Goal: Task Accomplishment & Management: Use online tool/utility

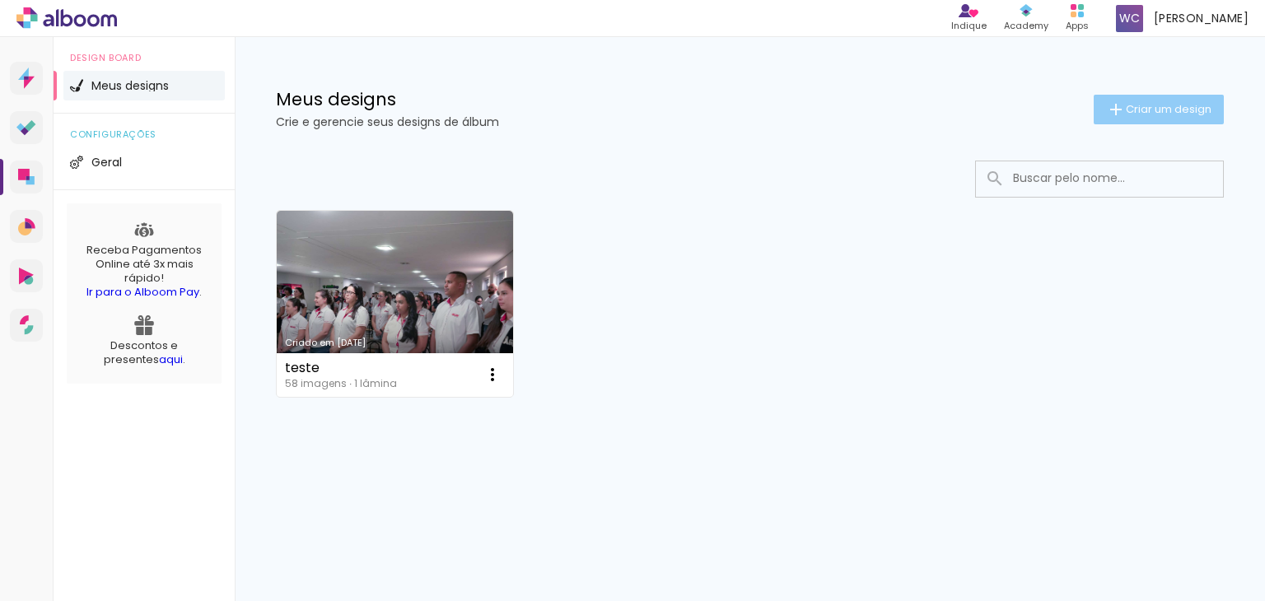
click at [1131, 106] on span "Criar um design" at bounding box center [1169, 109] width 86 height 11
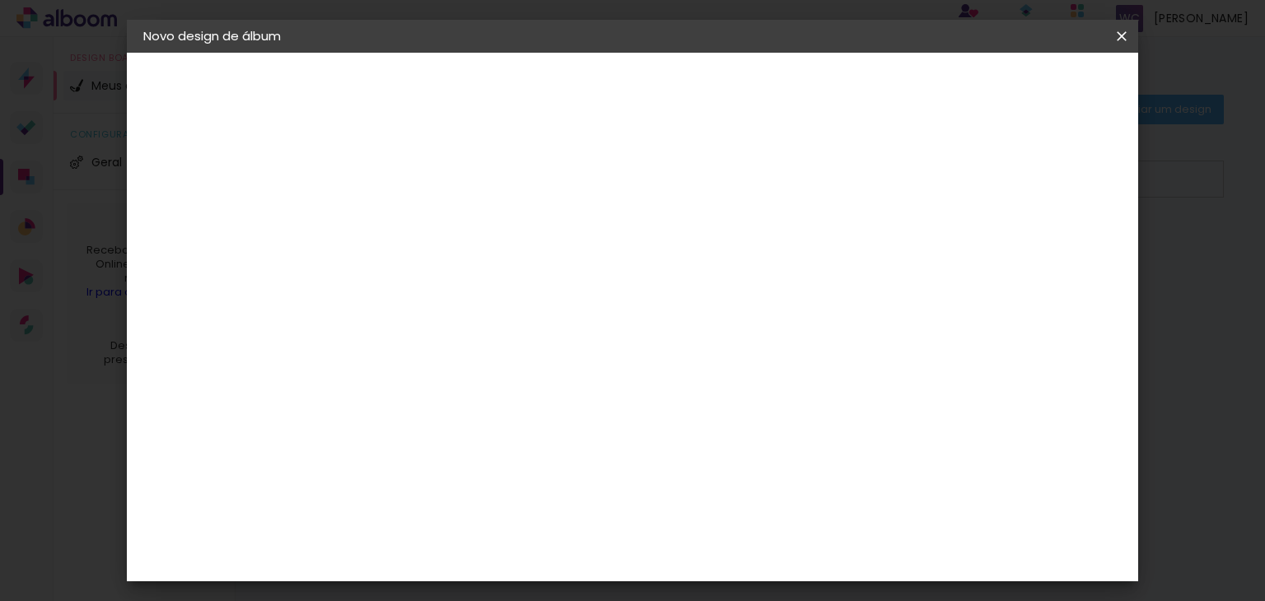
click at [413, 217] on input at bounding box center [413, 221] width 0 height 26
type input "album gisenia 25 laminas"
type paper-input "album gisenia 25 laminas"
click at [0, 0] on slot "Avançar" at bounding box center [0, 0] width 0 height 0
click at [431, 313] on input at bounding box center [454, 313] width 166 height 21
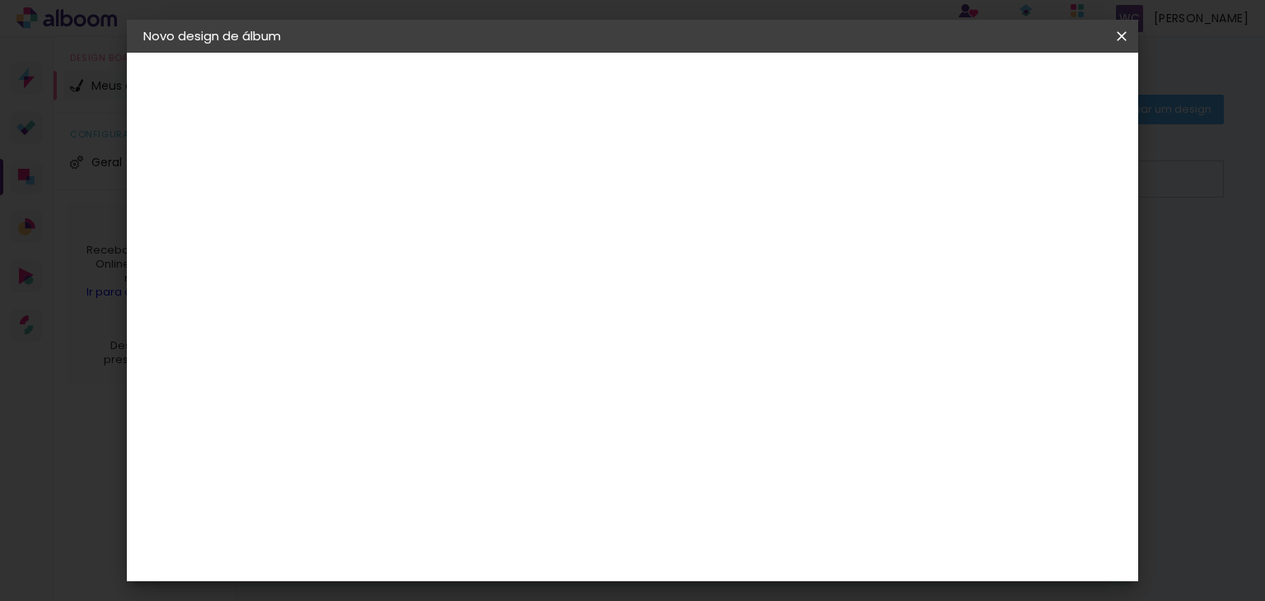
type input "c1"
type paper-input "c1"
click at [436, 378] on div "C1 Albuns" at bounding box center [423, 375] width 44 height 26
click at [0, 0] on slot "Avançar" at bounding box center [0, 0] width 0 height 0
click at [477, 277] on input "text" at bounding box center [445, 287] width 64 height 26
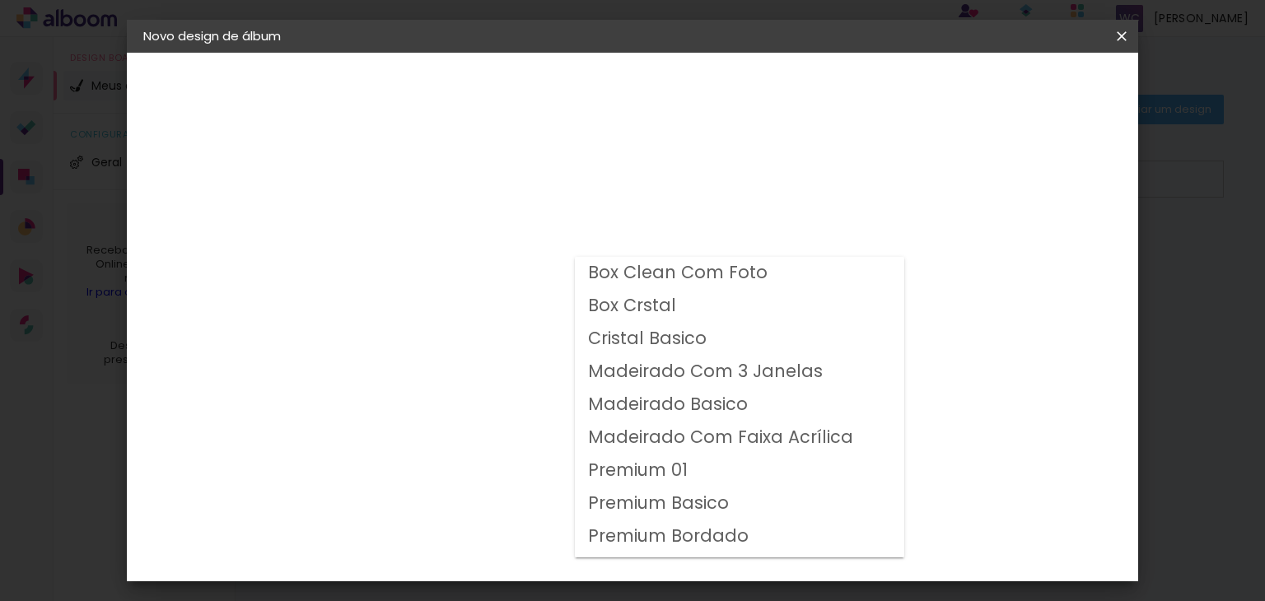
click at [0, 0] on slot "Box Clean Com Foto" at bounding box center [0, 0] width 0 height 0
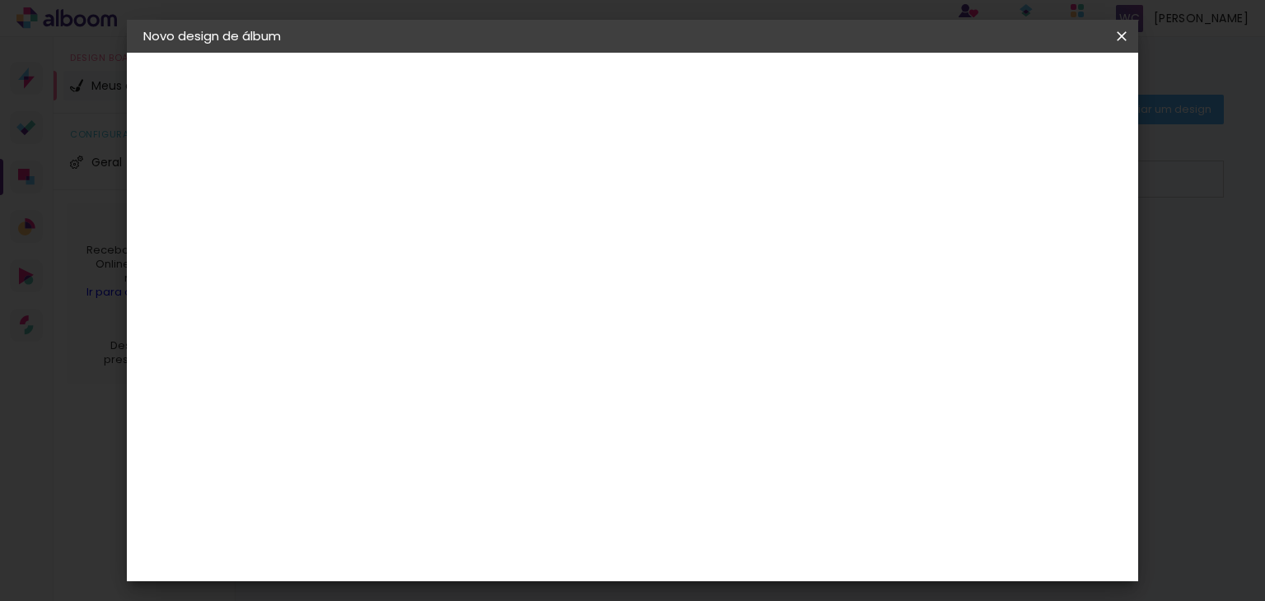
scroll to position [82, 0]
click at [614, 194] on input "Box Clean Com Foto" at bounding box center [514, 188] width 202 height 26
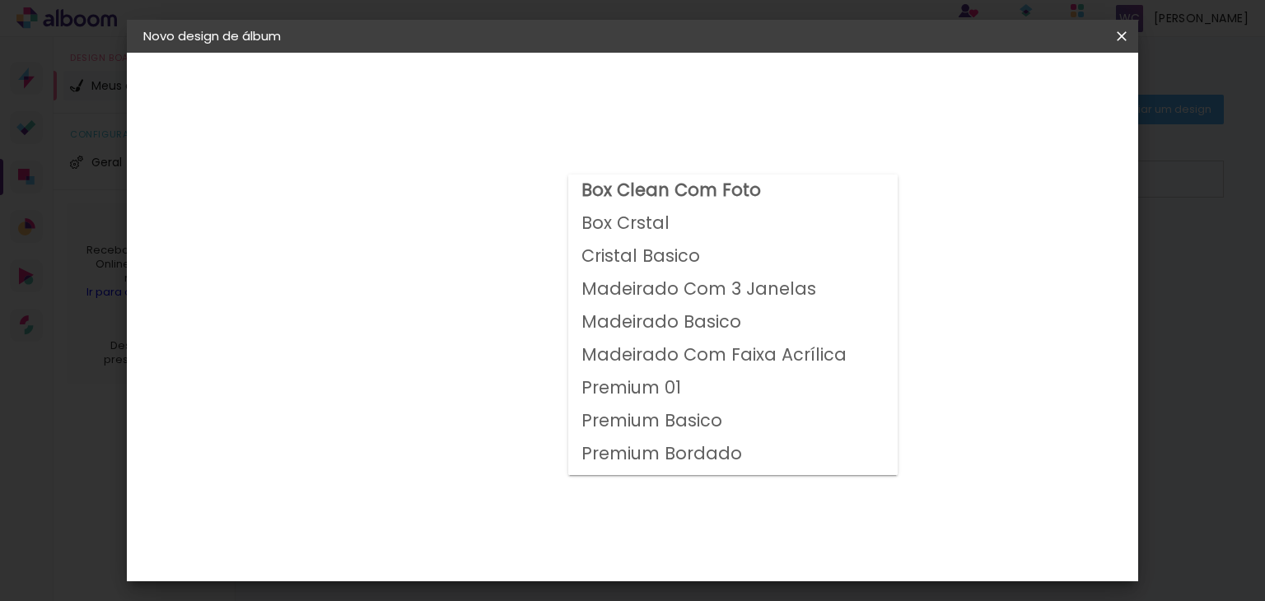
click at [702, 225] on paper-item "Box Crstal" at bounding box center [732, 224] width 329 height 33
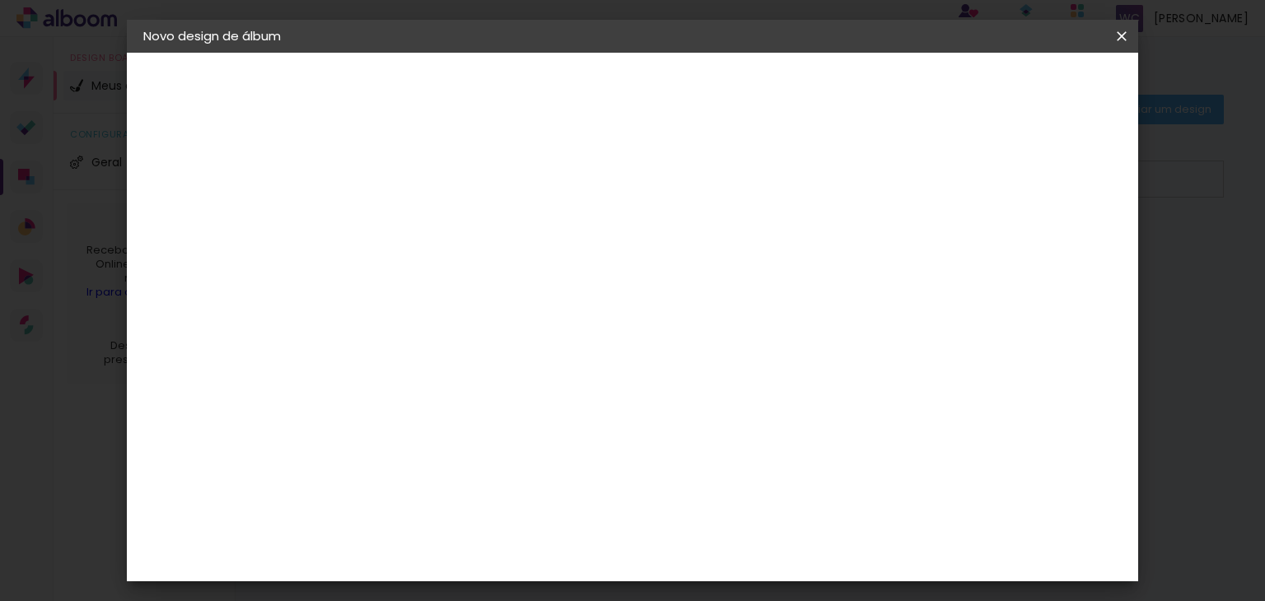
scroll to position [0, 0]
click at [640, 252] on paper-input-container "Linha Box Crstal" at bounding box center [523, 271] width 233 height 42
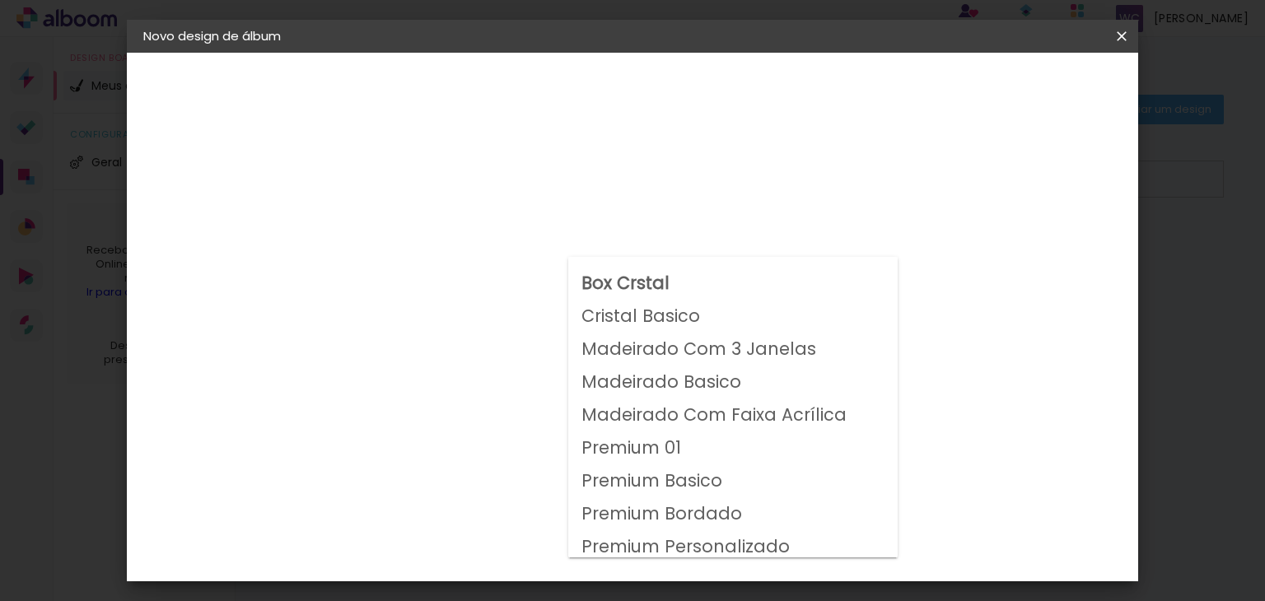
scroll to position [62, 0]
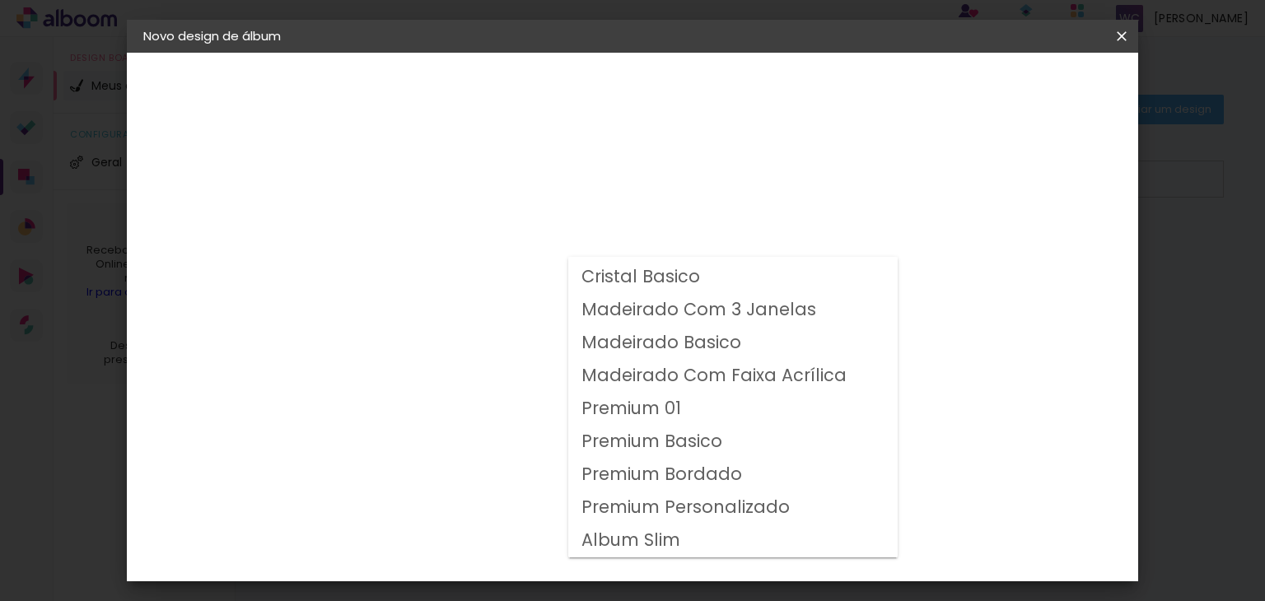
click at [0, 0] on slot "Album Slim" at bounding box center [0, 0] width 0 height 0
type input "Album Slim"
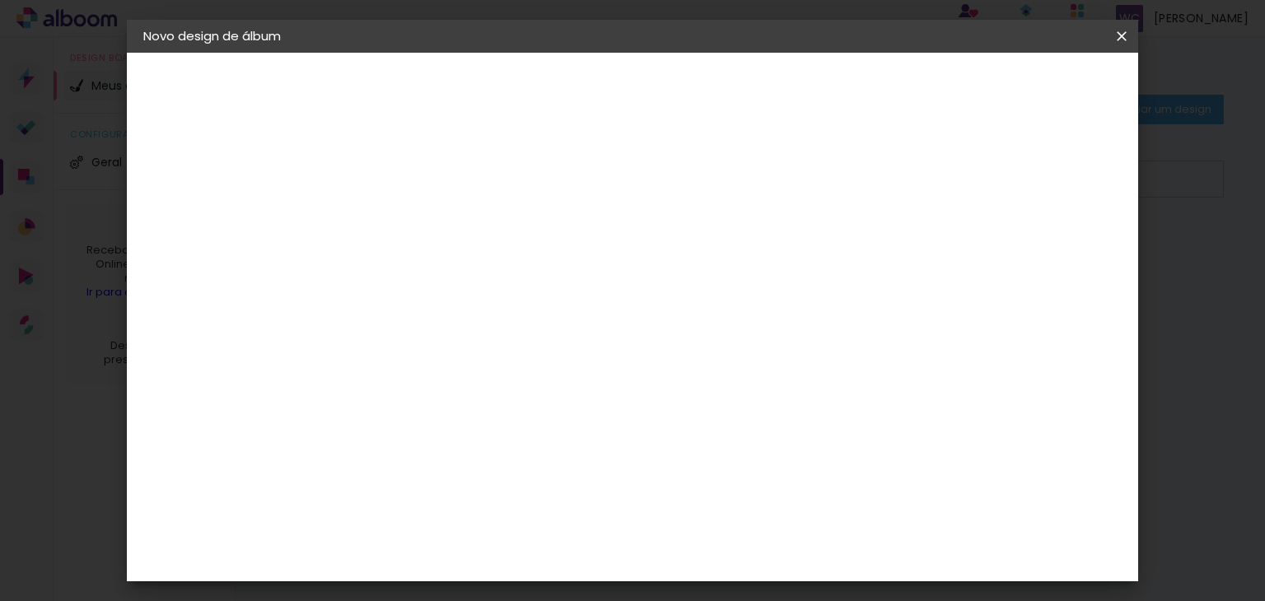
scroll to position [188, 0]
click at [592, 77] on paper-button "Voltar" at bounding box center [558, 87] width 67 height 28
click at [677, 265] on paper-item "Tamanho Livre" at bounding box center [603, 250] width 147 height 36
click at [0, 0] on slot "Tamanho Livre" at bounding box center [0, 0] width 0 height 0
click at [445, 375] on div "C1 Albuns" at bounding box center [423, 375] width 44 height 26
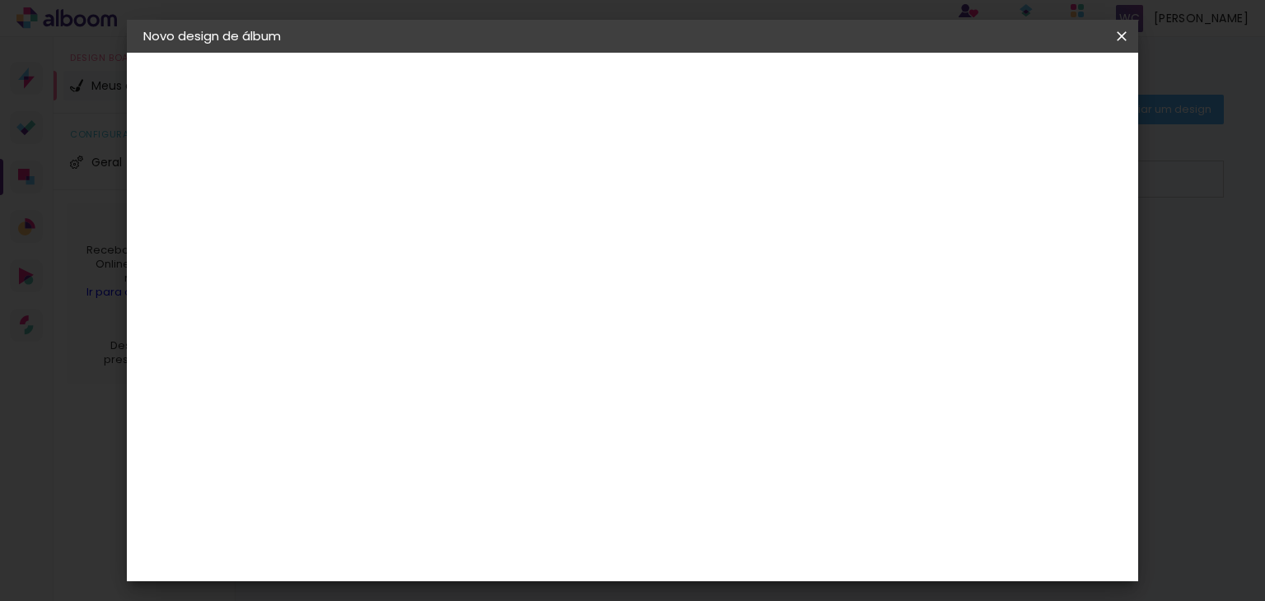
drag, startPoint x: 439, startPoint y: 312, endPoint x: 336, endPoint y: 321, distance: 103.3
click at [336, 53] on quentale-album-spec "Iniciar design Iniciar design" at bounding box center [633, 53] width 1012 height 0
click at [0, 0] on slot "Tamanho Livre" at bounding box center [0, 0] width 0 height 0
click at [590, 247] on iron-icon at bounding box center [581, 250] width 20 height 20
click at [590, 253] on iron-icon at bounding box center [581, 250] width 20 height 20
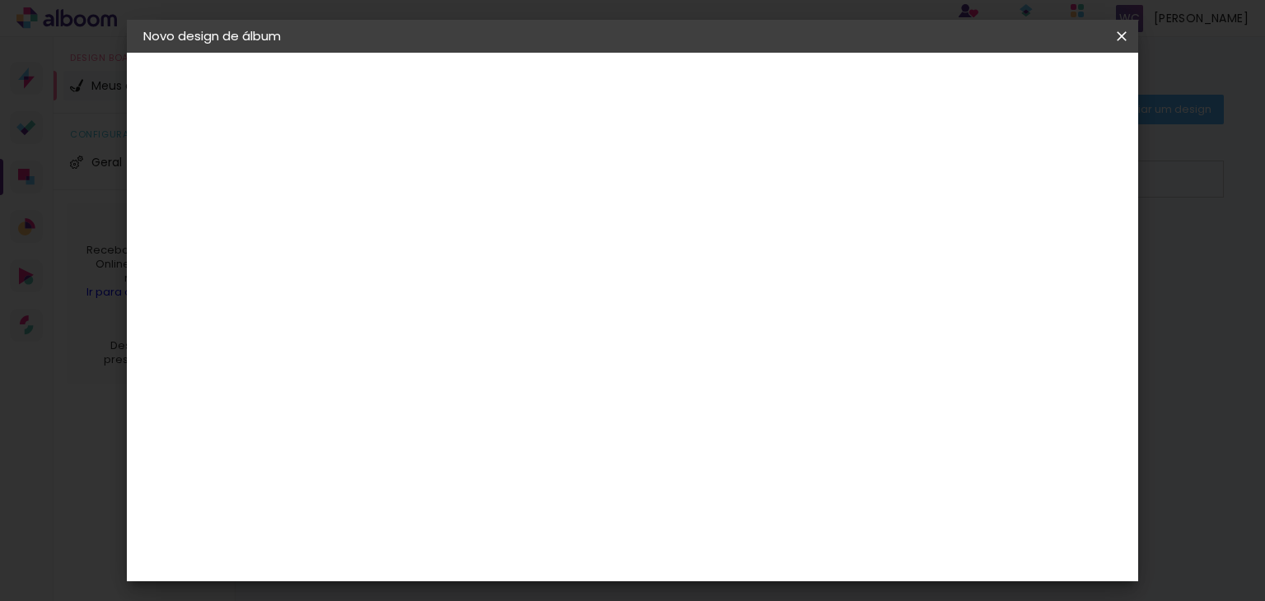
click at [590, 253] on iron-icon at bounding box center [581, 250] width 20 height 20
click at [721, 254] on paper-item "Tamanho Livre" at bounding box center [641, 250] width 158 height 36
click at [721, 261] on paper-item "Tamanho Livre" at bounding box center [641, 250] width 158 height 36
click at [590, 249] on iron-icon at bounding box center [581, 250] width 20 height 20
click at [590, 251] on iron-icon at bounding box center [581, 250] width 20 height 20
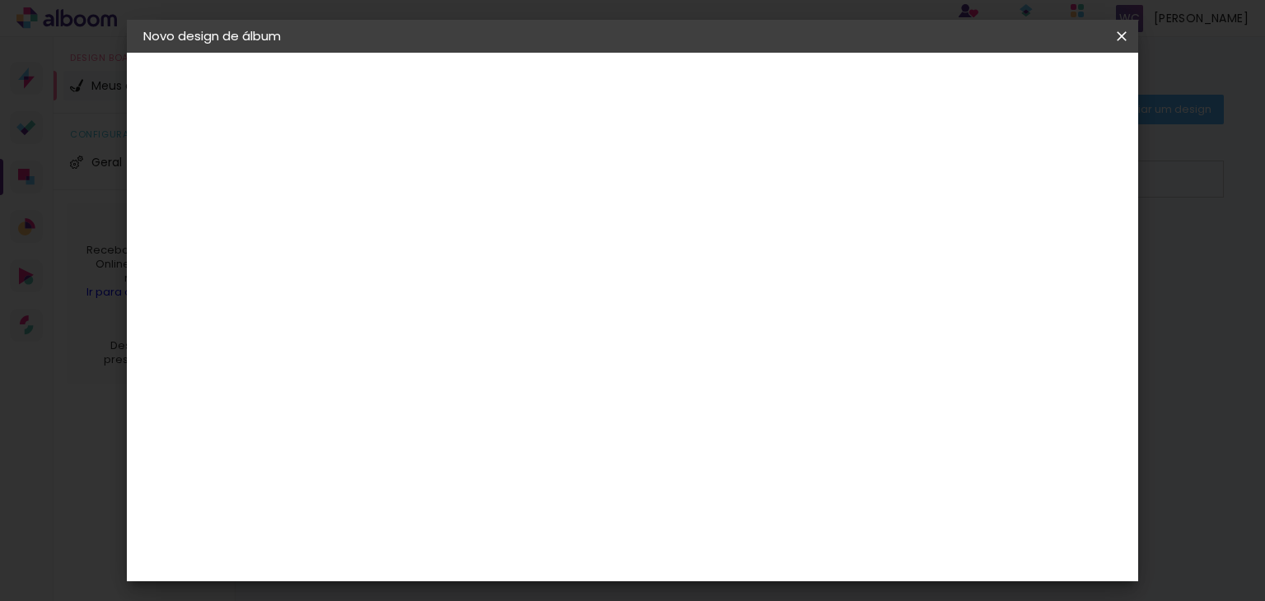
click at [590, 251] on iron-icon at bounding box center [581, 250] width 20 height 20
click at [590, 252] on iron-icon at bounding box center [581, 250] width 20 height 20
click at [447, 308] on input at bounding box center [454, 313] width 166 height 21
type input "f1"
type paper-input "f1"
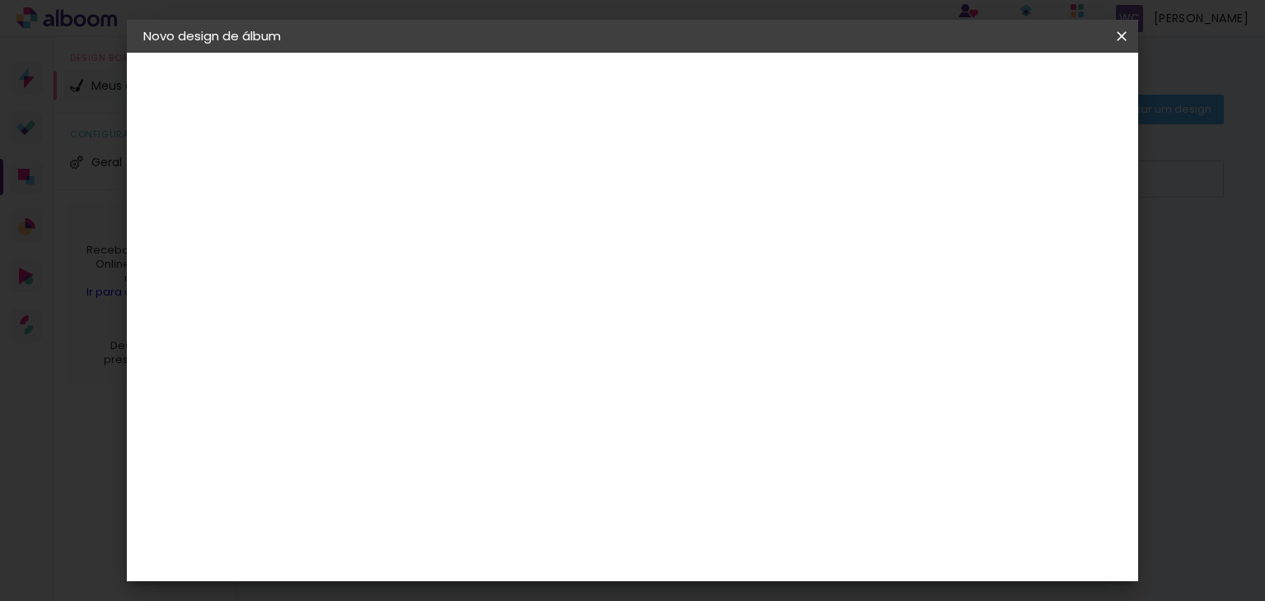
click at [410, 373] on div "F1" at bounding box center [407, 372] width 12 height 13
click at [0, 0] on slot "Avançar" at bounding box center [0, 0] width 0 height 0
click at [477, 274] on input "text" at bounding box center [445, 287] width 64 height 26
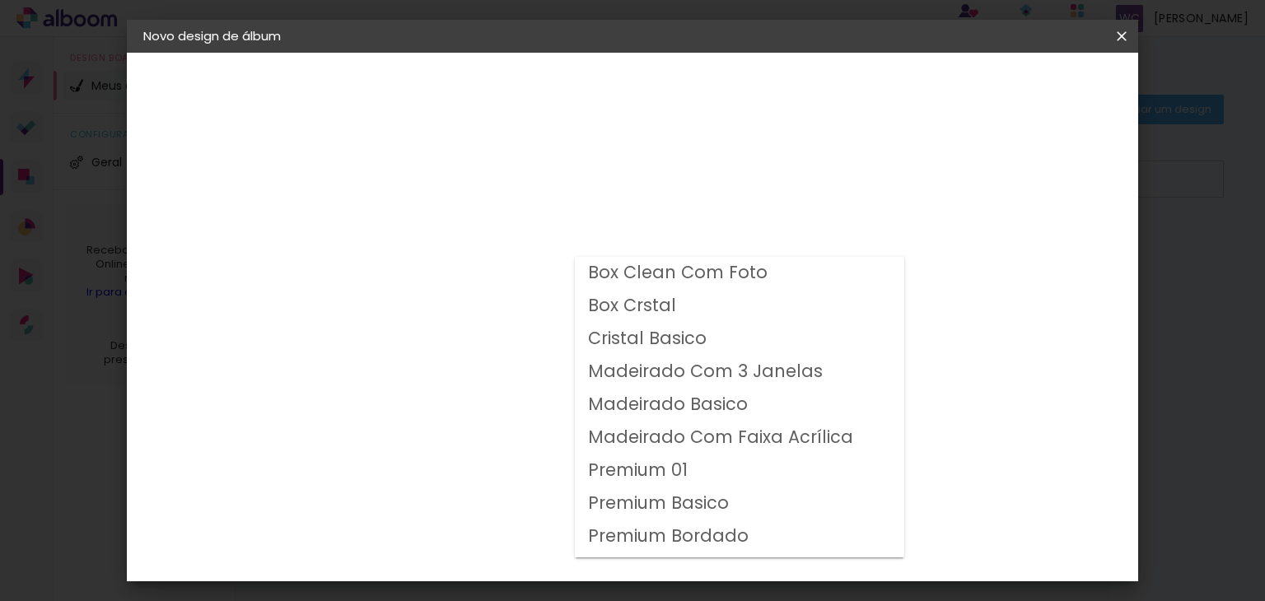
click at [0, 0] on slot "Box Clean Com Foto" at bounding box center [0, 0] width 0 height 0
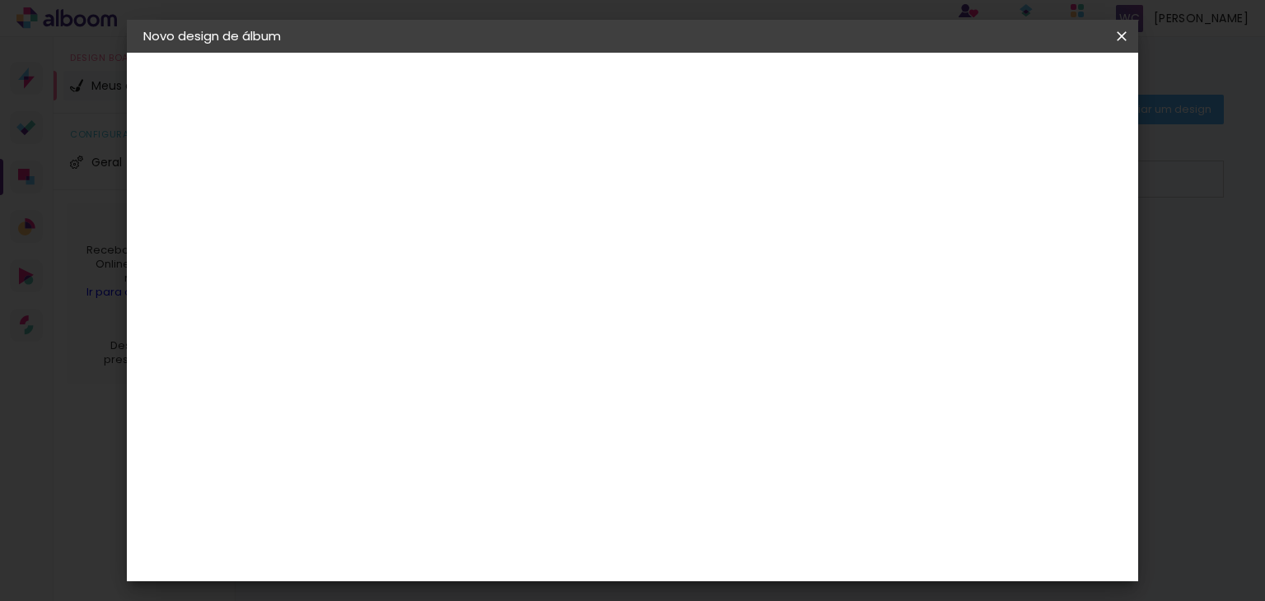
click at [614, 268] on input "Box Clean Com Foto" at bounding box center [514, 271] width 202 height 26
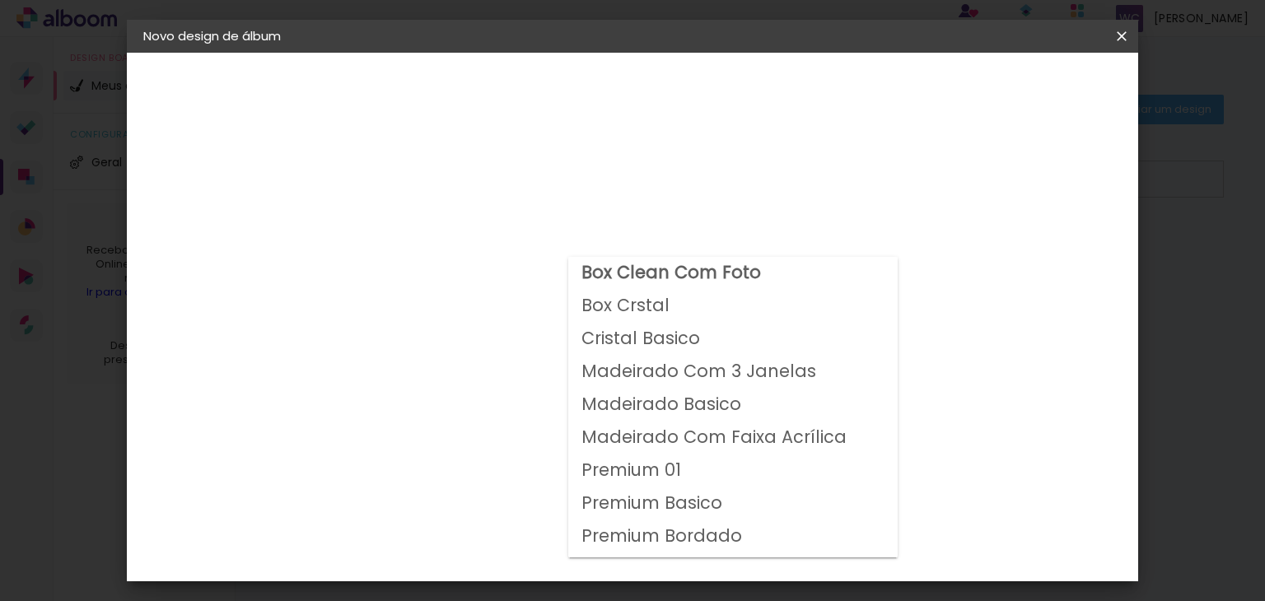
click at [735, 311] on paper-item "Box Crstal" at bounding box center [732, 306] width 329 height 33
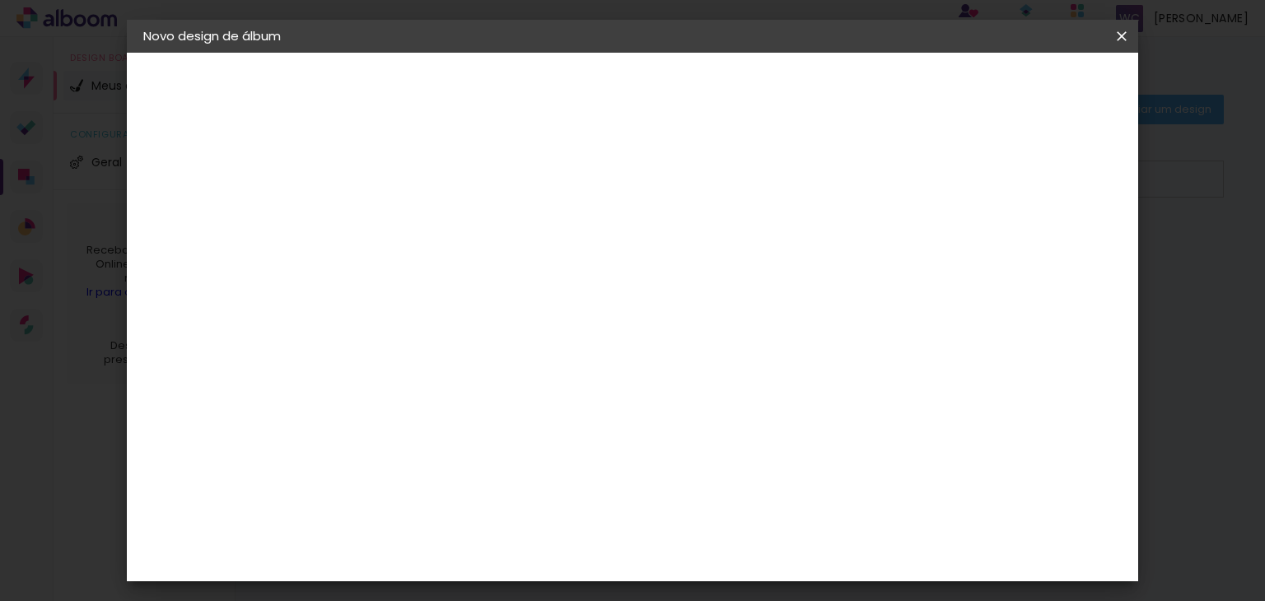
click at [614, 265] on input "Box Crstal" at bounding box center [514, 271] width 202 height 26
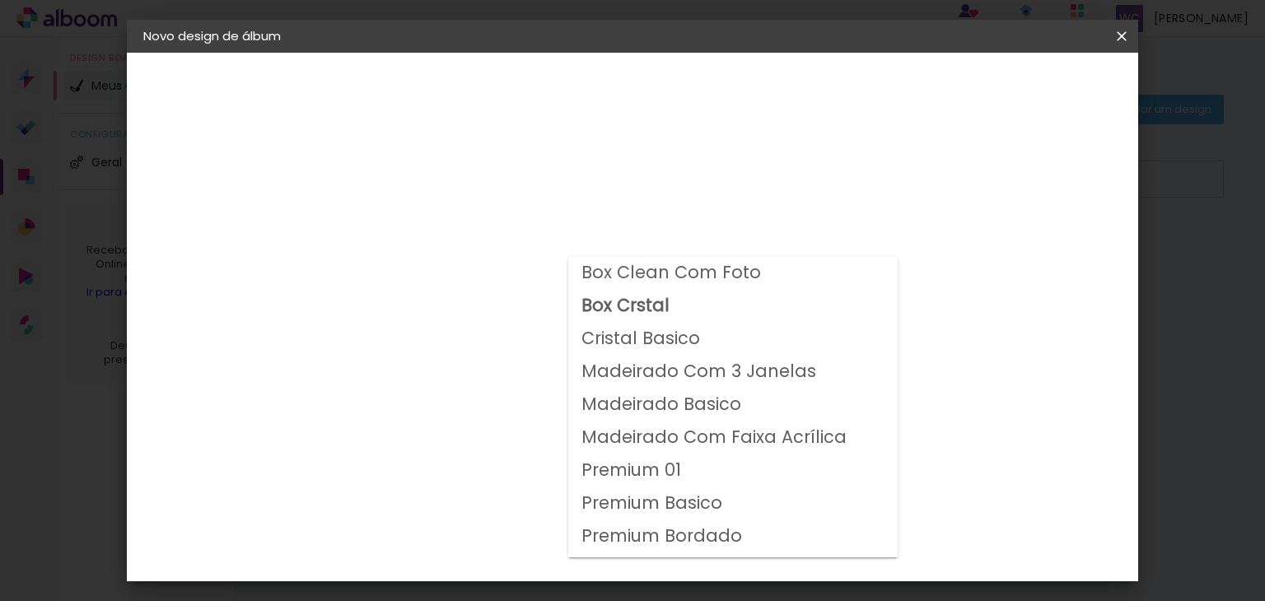
click at [741, 346] on paper-item "Cristal Basico" at bounding box center [732, 339] width 329 height 33
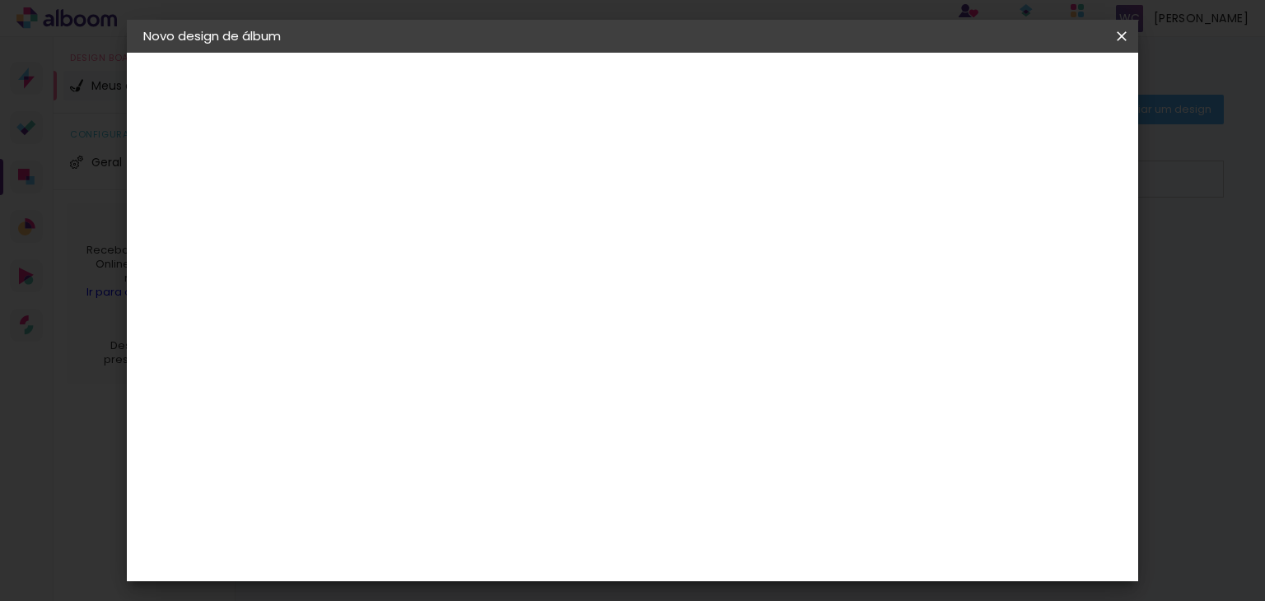
scroll to position [82, 0]
click at [634, 201] on div at bounding box center [524, 202] width 222 height 2
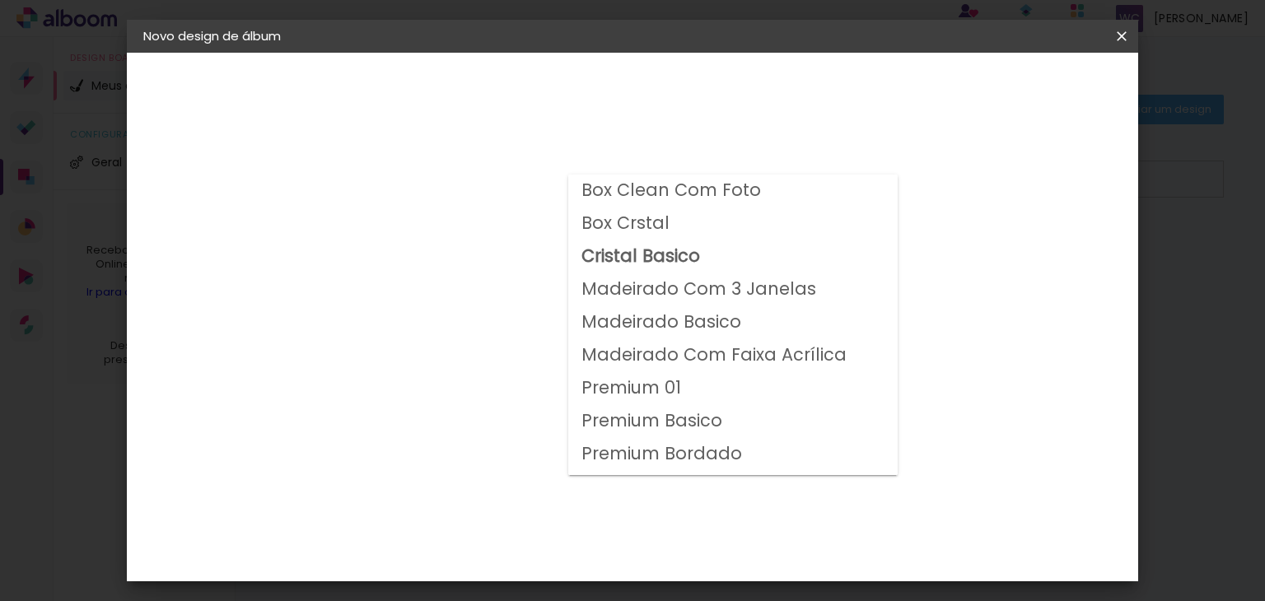
click at [744, 387] on paper-item "Premium 01" at bounding box center [732, 388] width 329 height 33
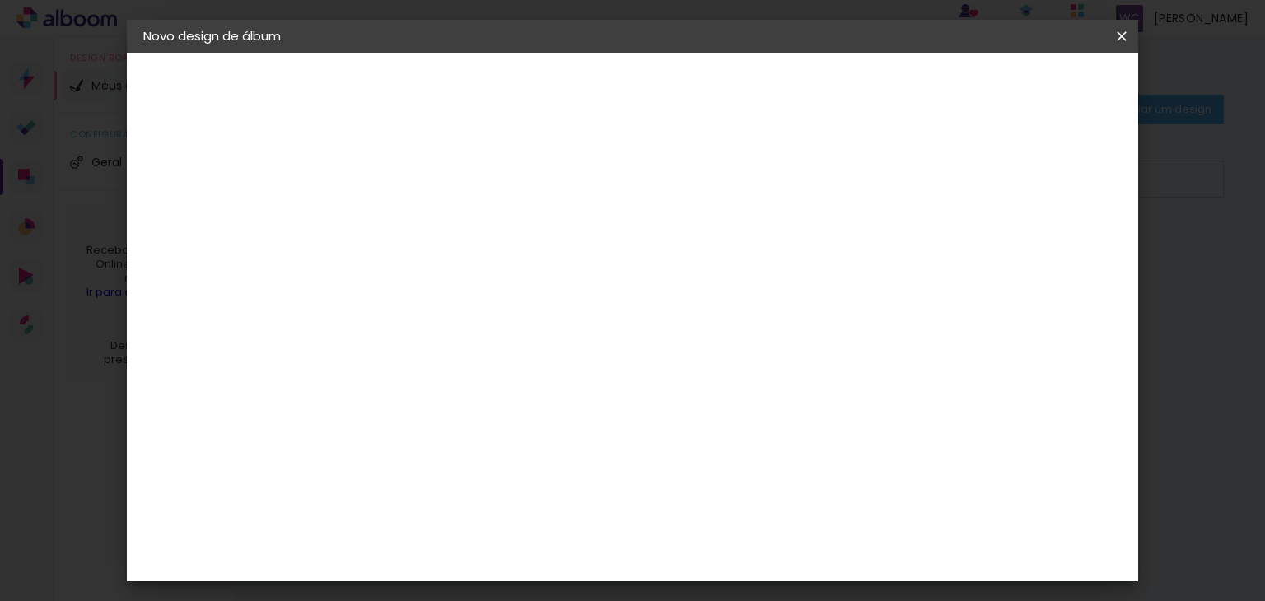
scroll to position [72, 0]
click at [614, 198] on input "Premium 01" at bounding box center [514, 198] width 202 height 26
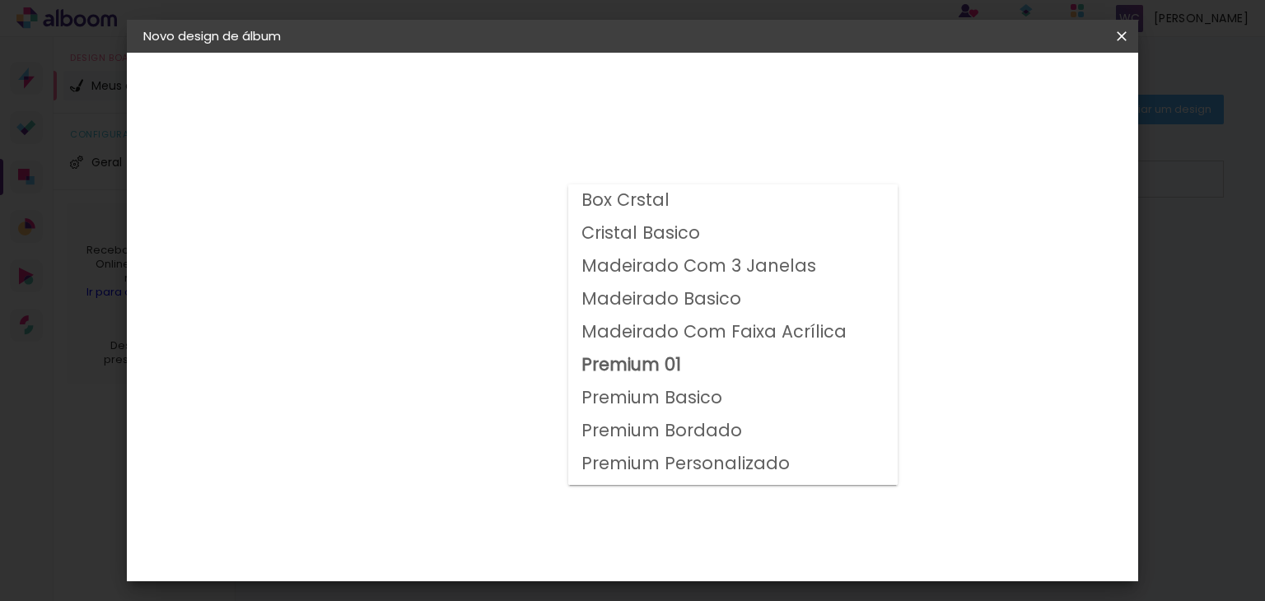
scroll to position [62, 0]
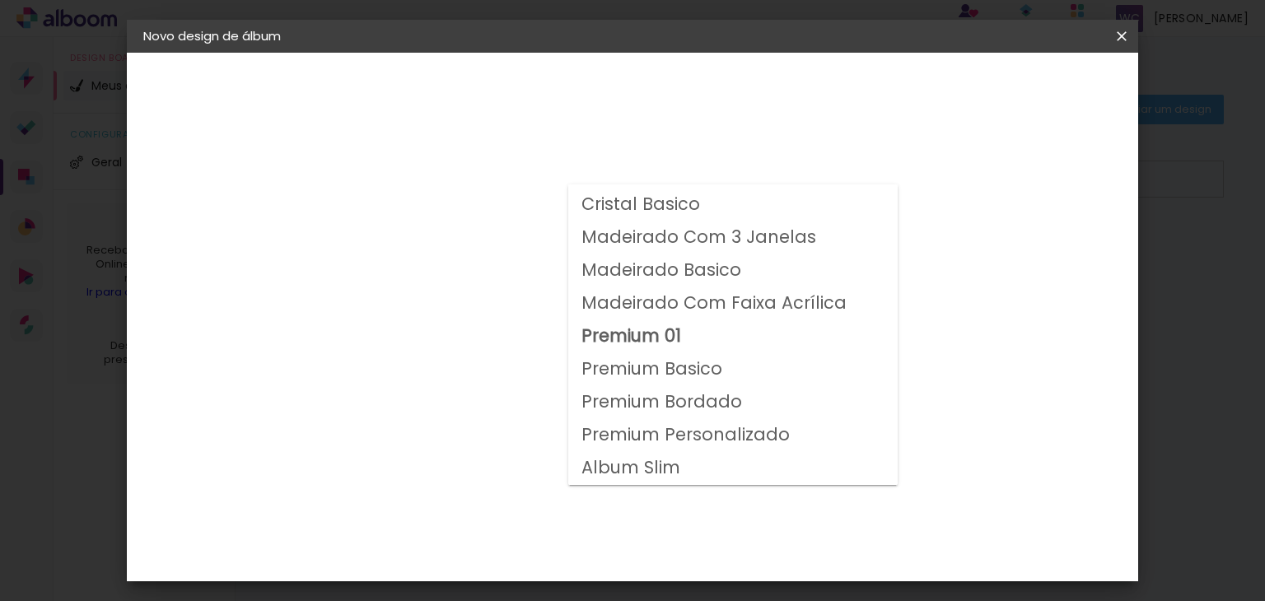
click at [748, 367] on paper-item "Premium Basico" at bounding box center [732, 369] width 329 height 33
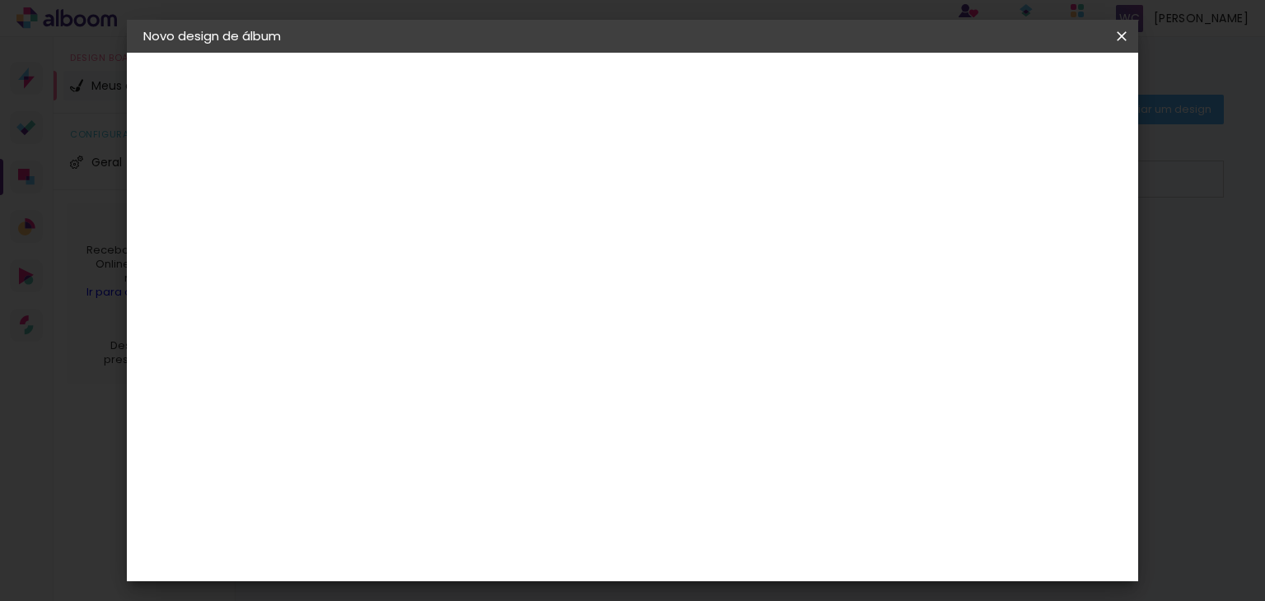
click at [614, 189] on input "Premium Basico" at bounding box center [514, 198] width 202 height 26
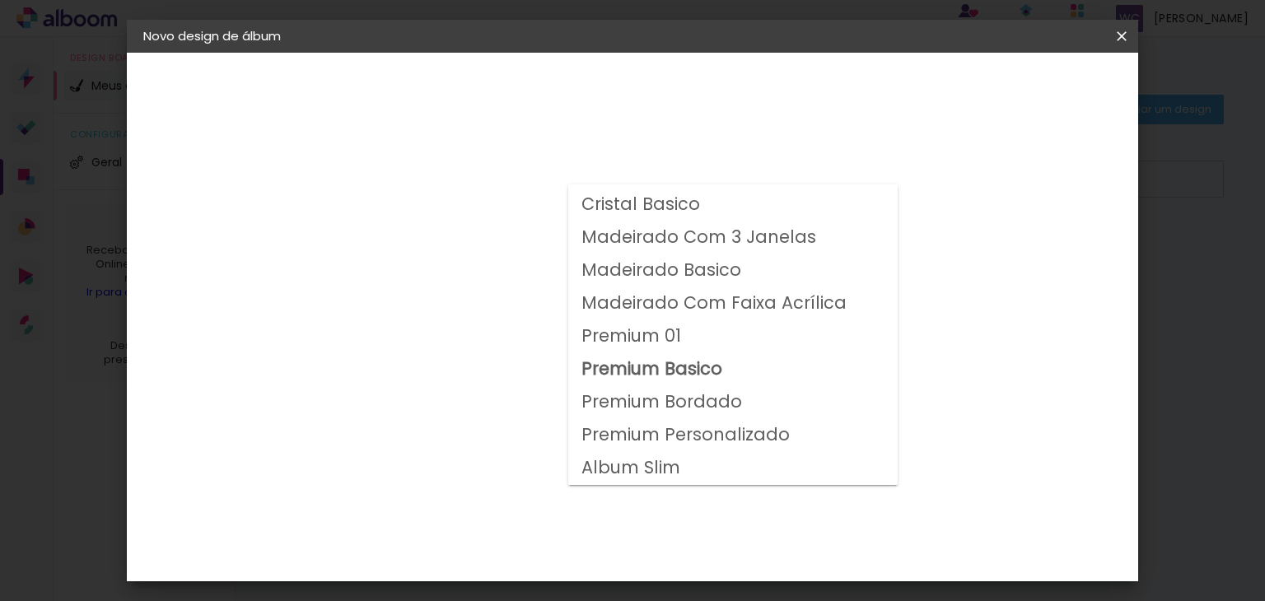
click at [0, 0] on slot "Premium Personalizado" at bounding box center [0, 0] width 0 height 0
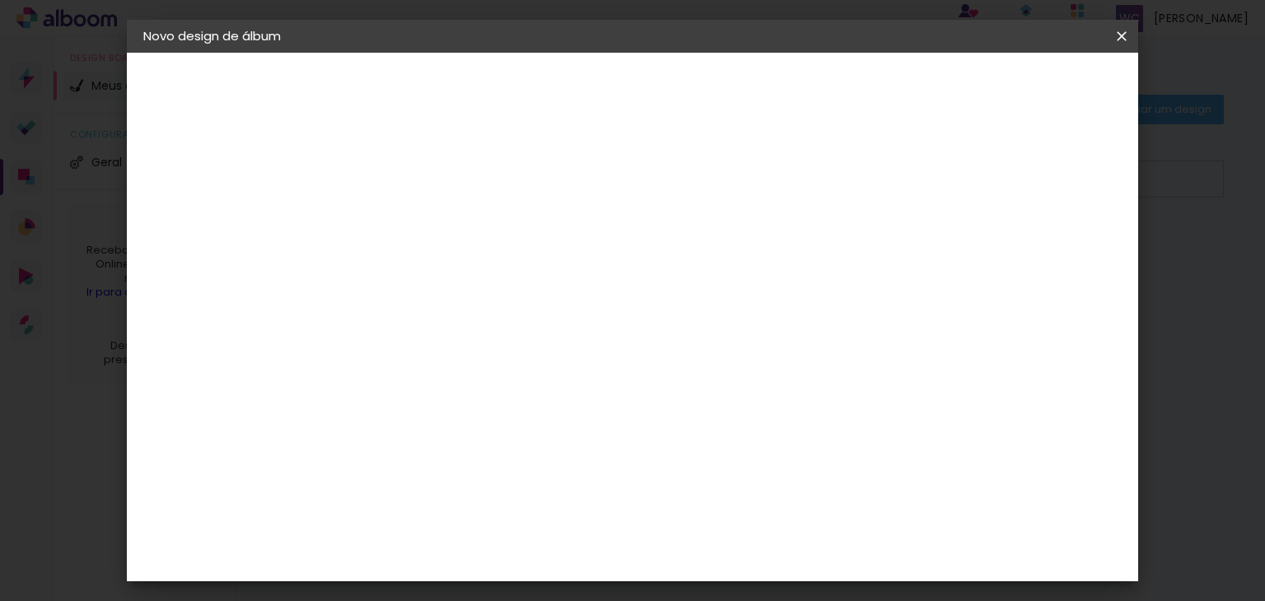
click at [614, 205] on input "Premium Personalizado" at bounding box center [514, 198] width 202 height 26
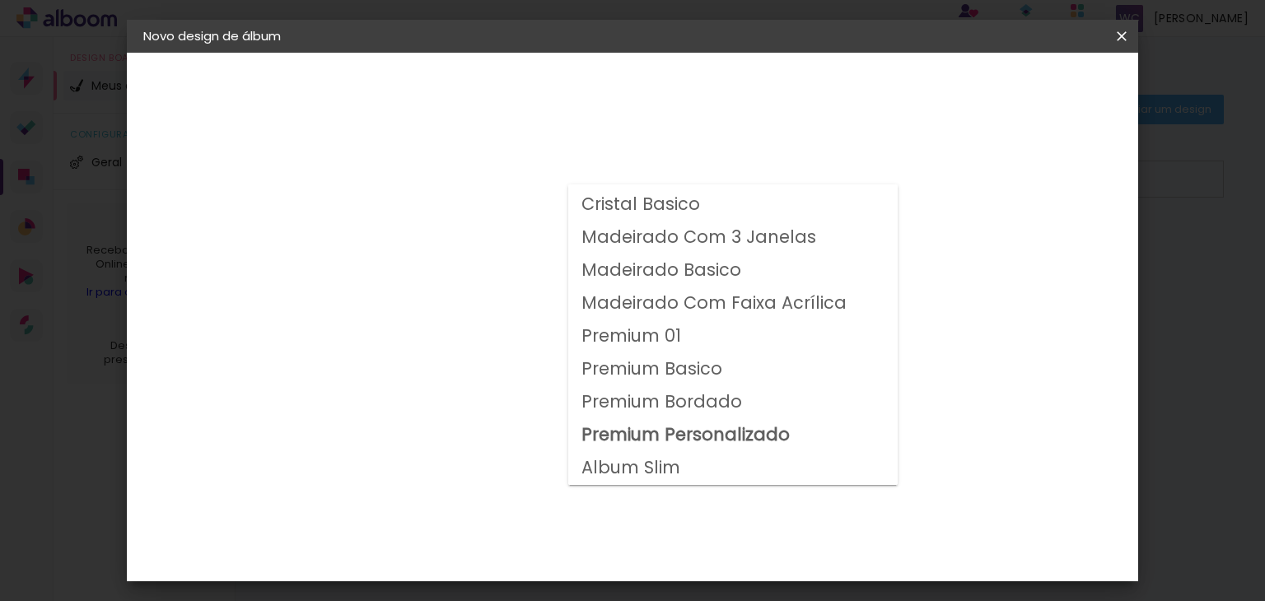
click at [707, 475] on paper-item "Album Slim" at bounding box center [732, 468] width 329 height 33
type input "Album Slim"
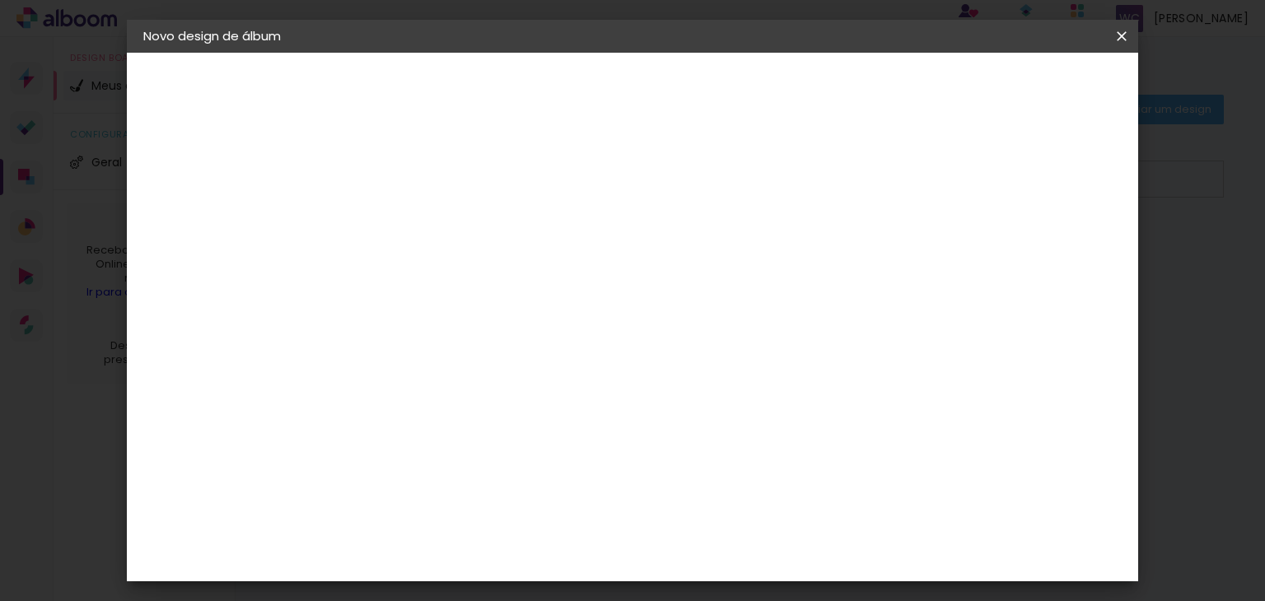
scroll to position [0, 0]
click at [0, 0] on slot "Voltar" at bounding box center [0, 0] width 0 height 0
click at [413, 370] on div "F1" at bounding box center [407, 372] width 12 height 13
click at [457, 282] on paper-input-container "f1" at bounding box center [438, 263] width 145 height 37
type input "f"
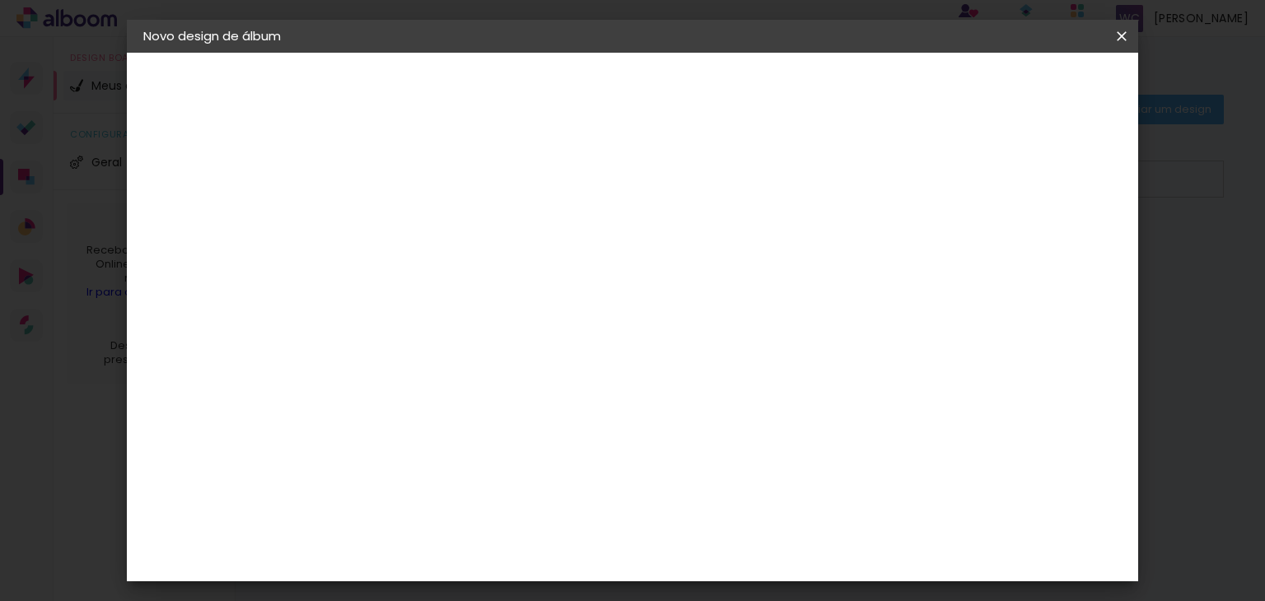
click at [0, 0] on slot "Tamanho Livre" at bounding box center [0, 0] width 0 height 0
click at [0, 0] on slot "Avançar" at bounding box center [0, 0] width 0 height 0
click at [937, 187] on div at bounding box center [929, 189] width 15 height 15
type paper-checkbox "on"
click at [937, 187] on div at bounding box center [929, 189] width 15 height 15
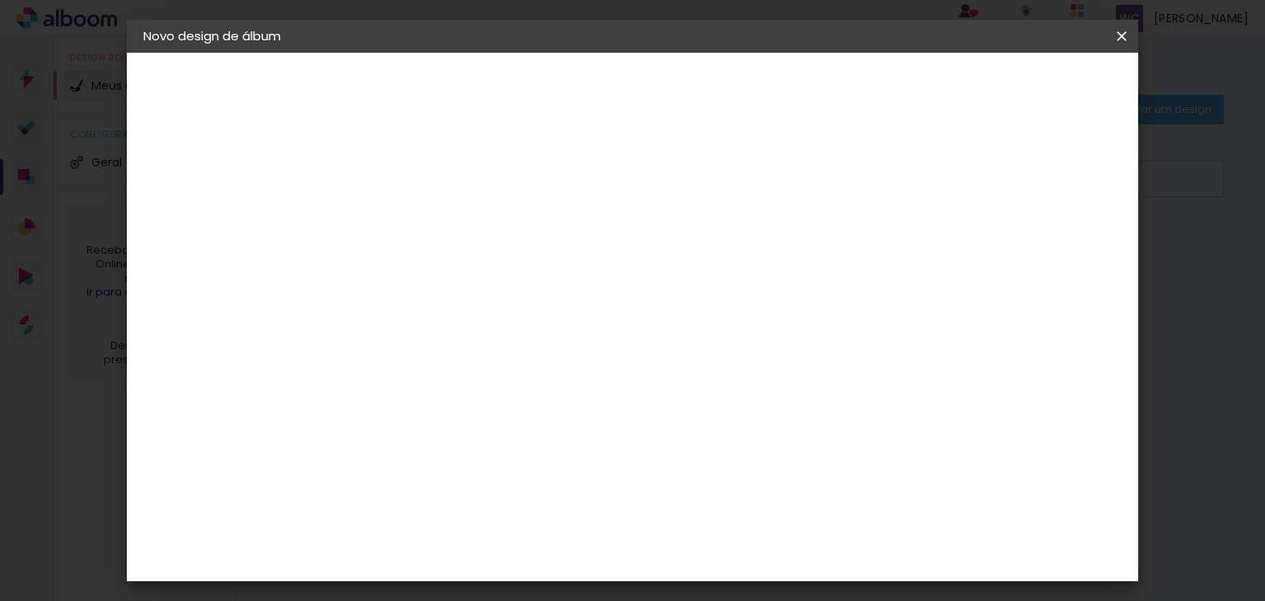
scroll to position [154, 0]
click at [740, 501] on input "60" at bounding box center [723, 503] width 43 height 25
type input "6"
type input "50"
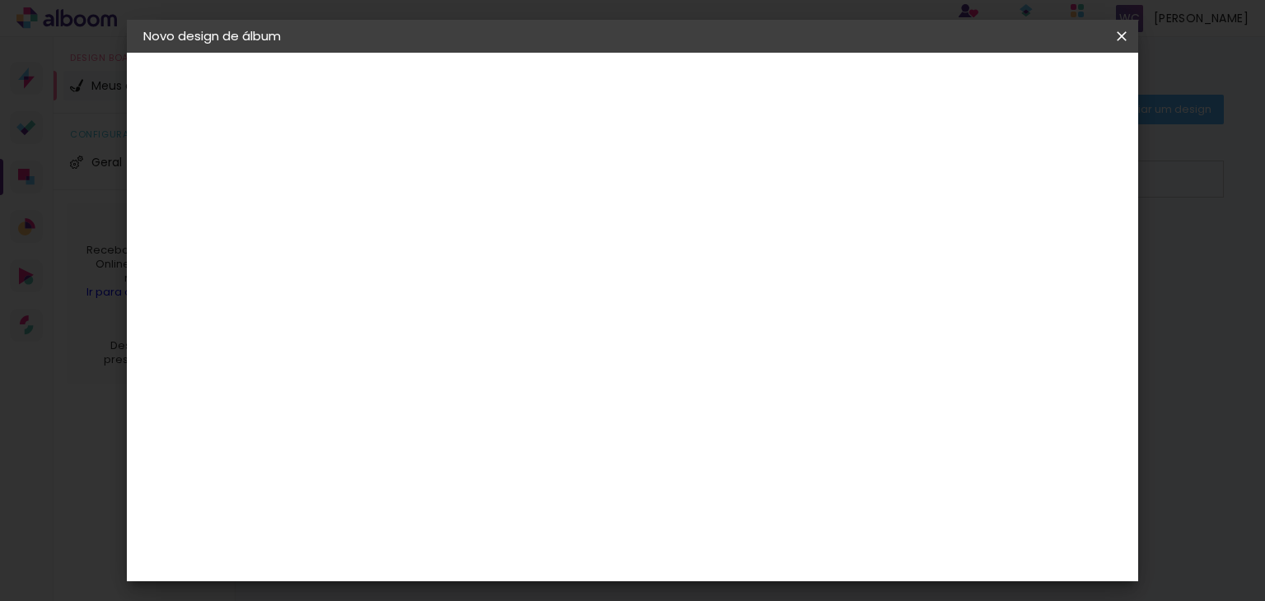
type paper-input "50"
click at [937, 191] on div at bounding box center [929, 189] width 15 height 15
click at [1035, 96] on paper-button "Iniciar design" at bounding box center [981, 87] width 108 height 28
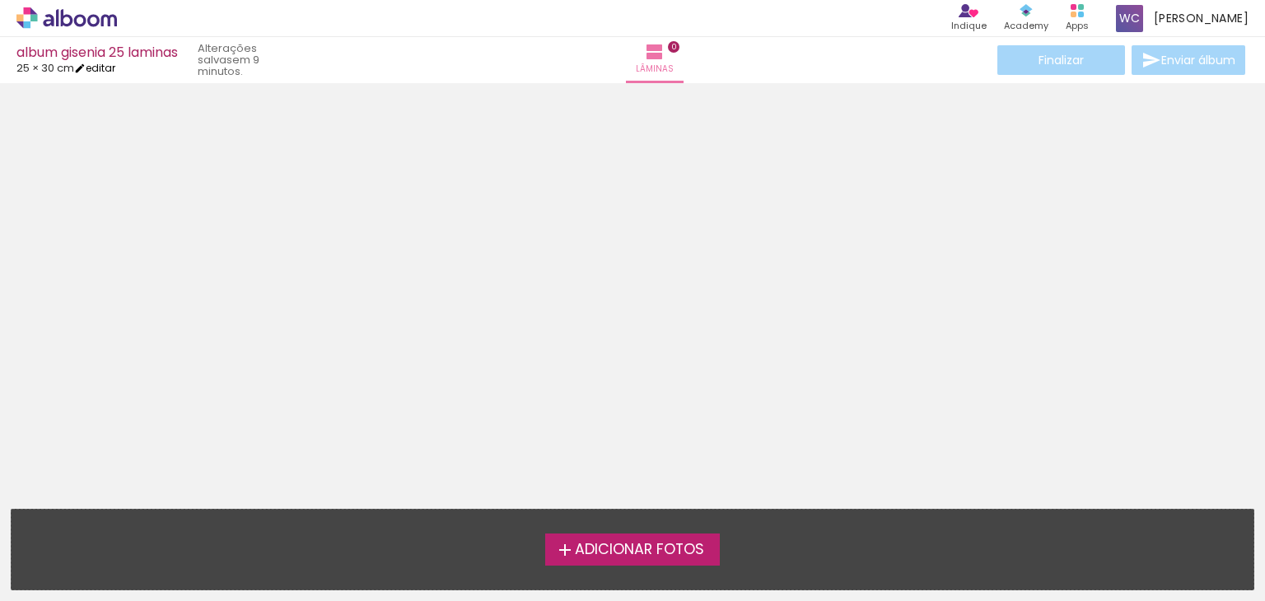
click at [107, 63] on link "editar" at bounding box center [94, 68] width 41 height 14
type input "30"
type input "50"
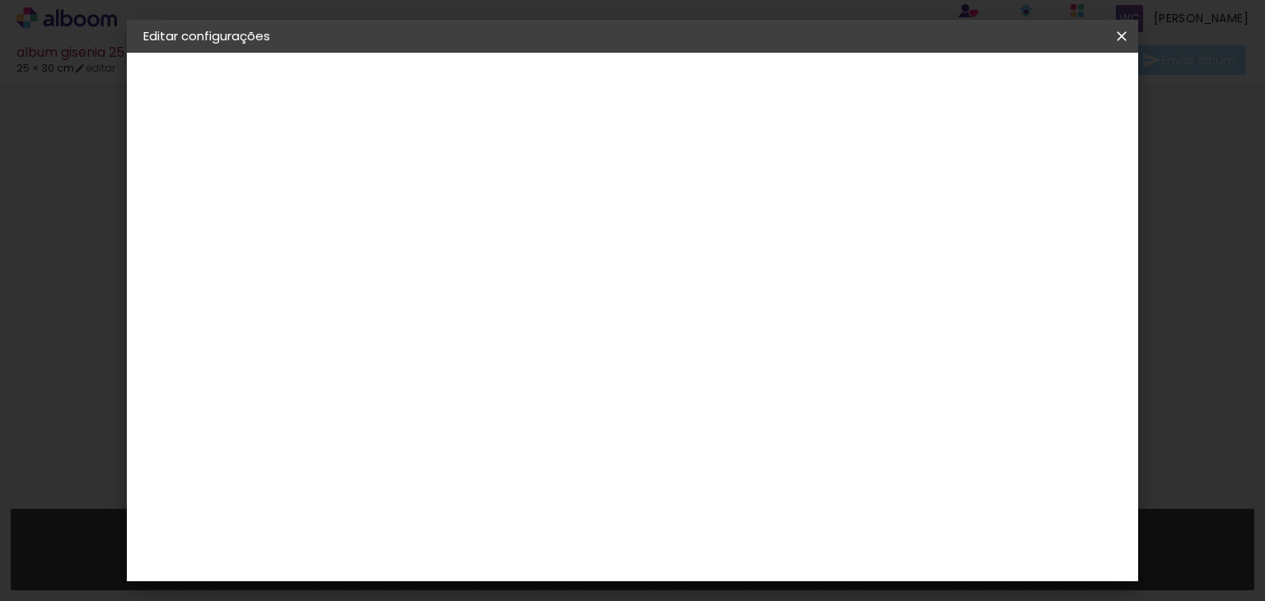
click at [1119, 37] on iron-icon at bounding box center [1122, 36] width 20 height 16
